Goal: Transaction & Acquisition: Obtain resource

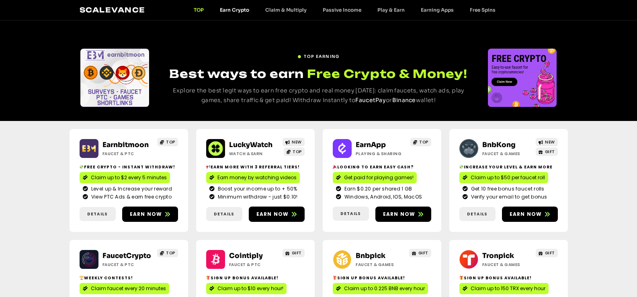
click at [236, 10] on link "Earn Crypto" at bounding box center [234, 10] width 45 height 6
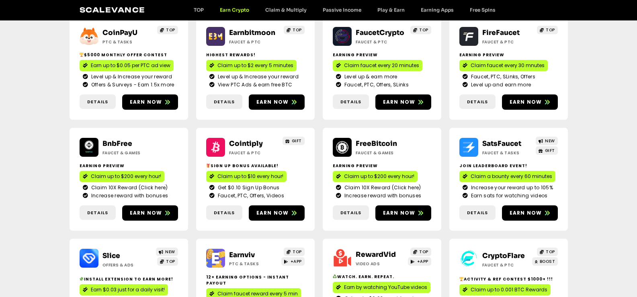
scroll to position [92, 0]
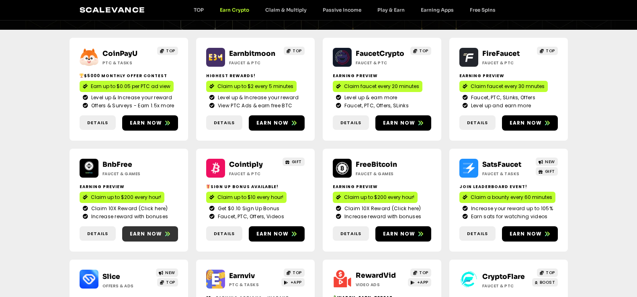
click at [162, 234] on span "Earn now" at bounding box center [150, 233] width 56 height 7
click at [290, 12] on link "Claim & Multiply" at bounding box center [285, 10] width 57 height 6
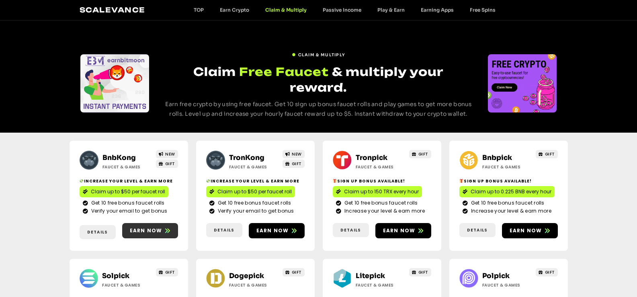
click at [165, 228] on icon at bounding box center [167, 230] width 5 height 5
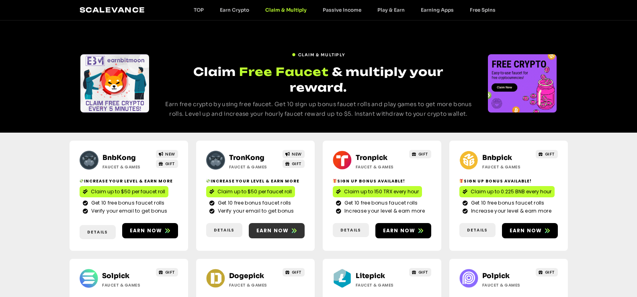
click at [286, 223] on link "Earn now" at bounding box center [277, 230] width 56 height 15
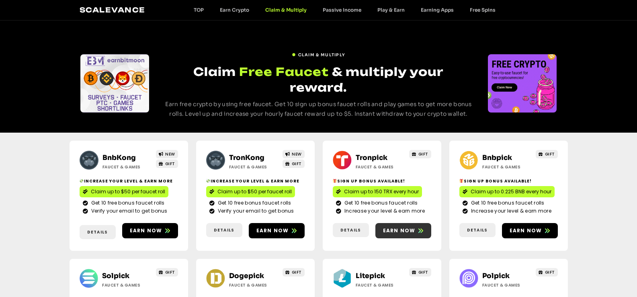
click at [411, 227] on span "Earn now" at bounding box center [399, 230] width 33 height 7
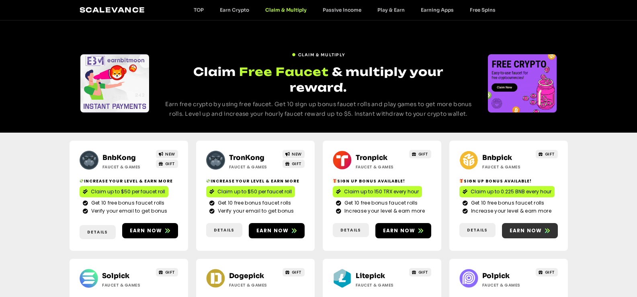
click at [538, 223] on link "Earn now" at bounding box center [530, 230] width 56 height 15
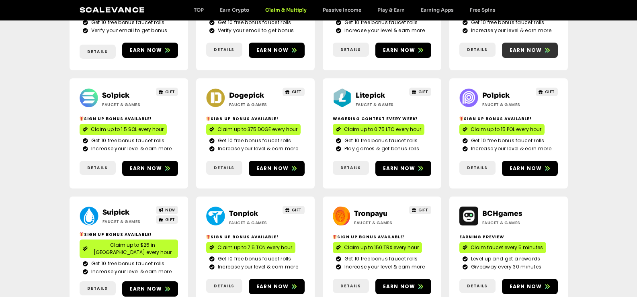
scroll to position [201, 0]
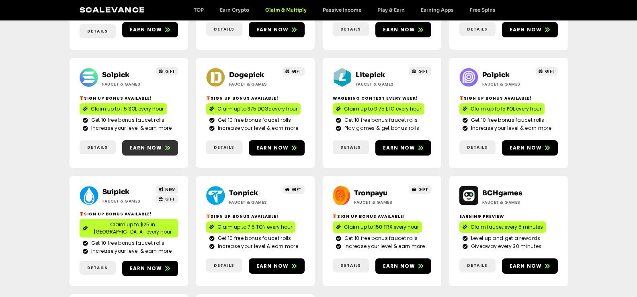
click at [154, 144] on span "Earn now" at bounding box center [146, 147] width 33 height 7
click at [288, 144] on span "Earn now" at bounding box center [277, 147] width 56 height 7
click at [414, 140] on link "Earn now" at bounding box center [404, 147] width 56 height 15
click at [545, 146] on icon at bounding box center [547, 148] width 5 height 5
click at [152, 265] on span "Earn now" at bounding box center [146, 268] width 33 height 7
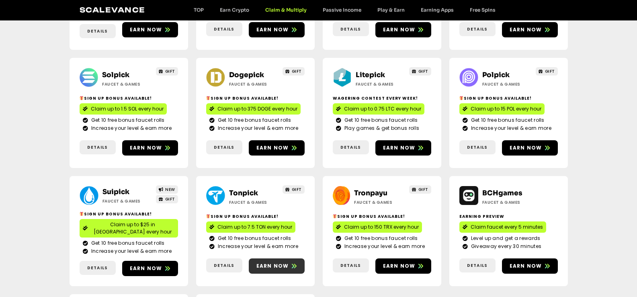
click at [289, 263] on span "Earn now" at bounding box center [277, 266] width 56 height 7
